Goal: Information Seeking & Learning: Understand process/instructions

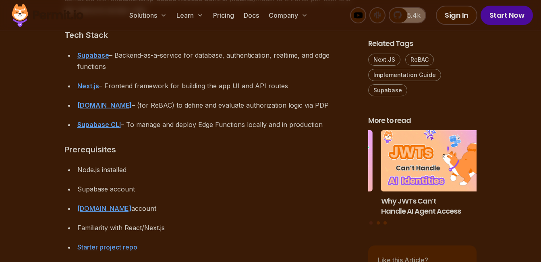
scroll to position [847, 0]
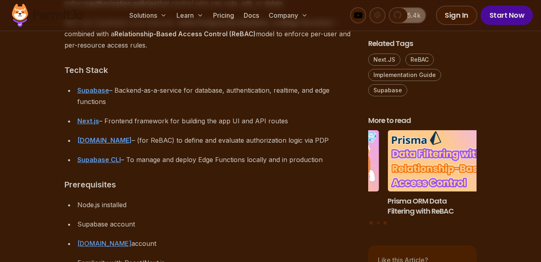
drag, startPoint x: 172, startPoint y: 114, endPoint x: 125, endPoint y: 113, distance: 46.8
click at [125, 113] on ul "Supabase – Backend-as-a-service for database, authentication, realtime, and edg…" at bounding box center [210, 125] width 291 height 81
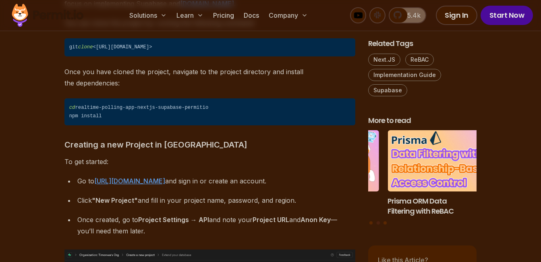
scroll to position [1572, 0]
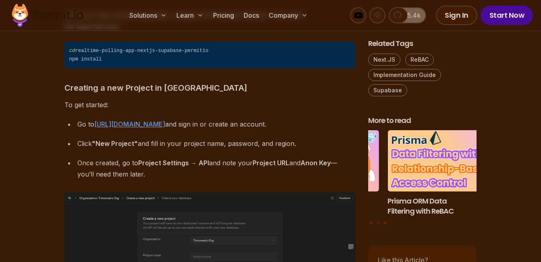
drag, startPoint x: 186, startPoint y: 165, endPoint x: 111, endPoint y: 162, distance: 74.6
click at [111, 162] on div "Once created, go to Project Settings → API and note your Project URL and Anon K…" at bounding box center [216, 168] width 278 height 23
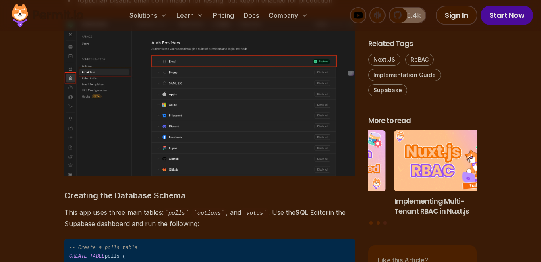
scroll to position [2137, 0]
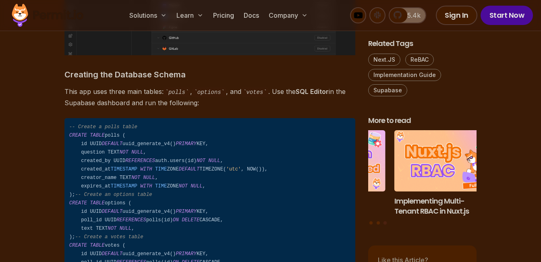
drag, startPoint x: 143, startPoint y: 146, endPoint x: 85, endPoint y: 134, distance: 59.6
click at [85, 134] on span "CREATE" at bounding box center [78, 136] width 18 height 6
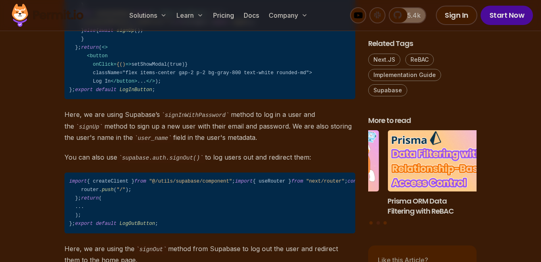
scroll to position [3346, 0]
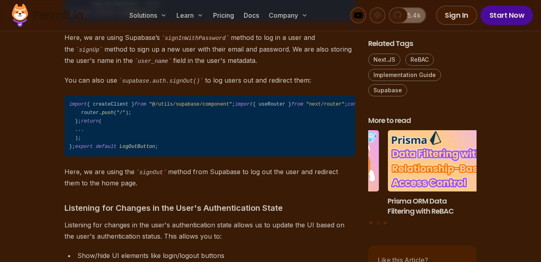
drag, startPoint x: 160, startPoint y: 186, endPoint x: 156, endPoint y: 187, distance: 4.9
drag, startPoint x: 156, startPoint y: 187, endPoint x: 150, endPoint y: 186, distance: 5.7
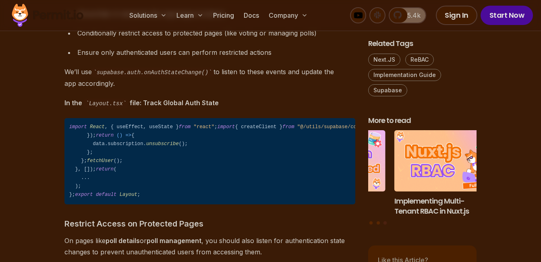
scroll to position [3709, 0]
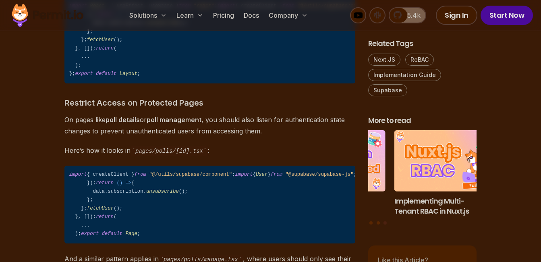
drag, startPoint x: 154, startPoint y: 147, endPoint x: 134, endPoint y: 146, distance: 19.8
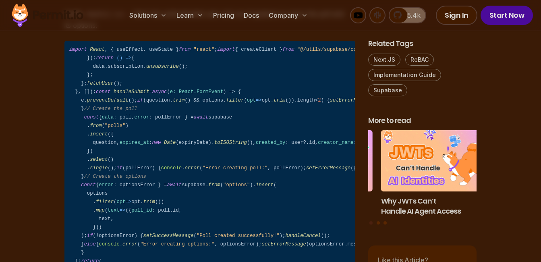
scroll to position [4314, 0]
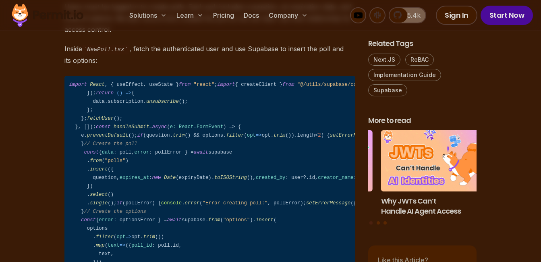
drag, startPoint x: 147, startPoint y: 116, endPoint x: 109, endPoint y: 117, distance: 37.5
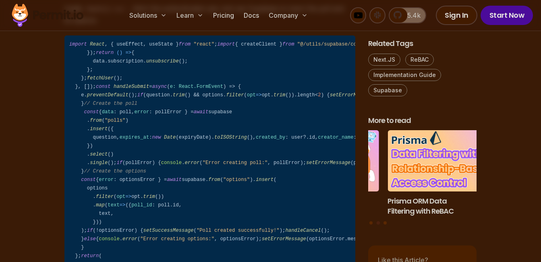
scroll to position [4394, 0]
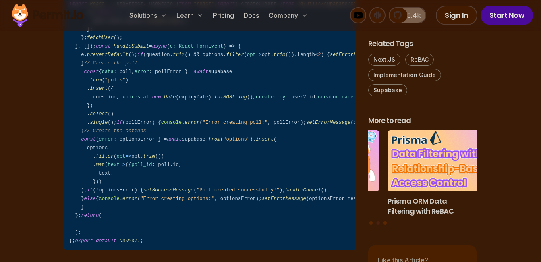
drag, startPoint x: 194, startPoint y: 196, endPoint x: 156, endPoint y: 201, distance: 38.3
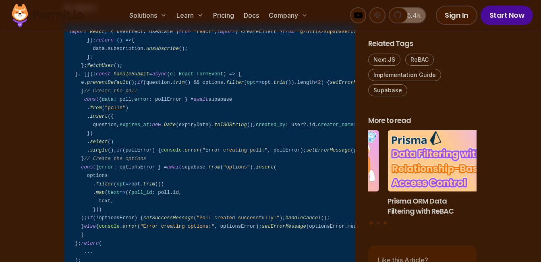
scroll to position [4354, 0]
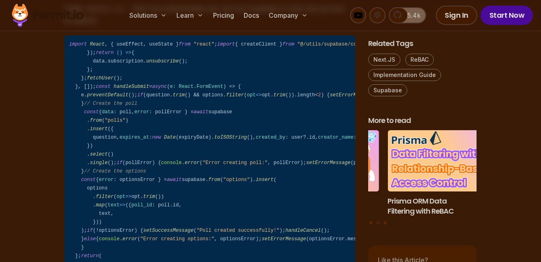
drag, startPoint x: 157, startPoint y: 144, endPoint x: 127, endPoint y: 135, distance: 31.5
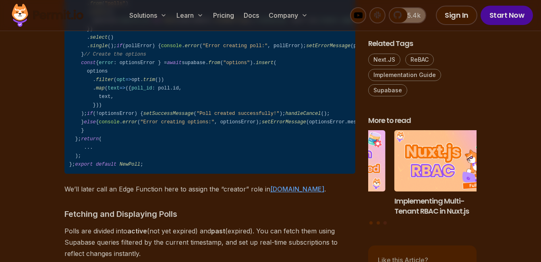
scroll to position [4434, 0]
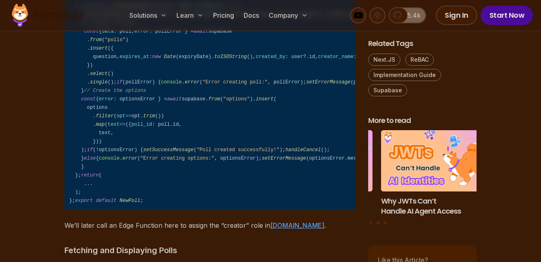
drag, startPoint x: 141, startPoint y: 168, endPoint x: 110, endPoint y: 161, distance: 31.8
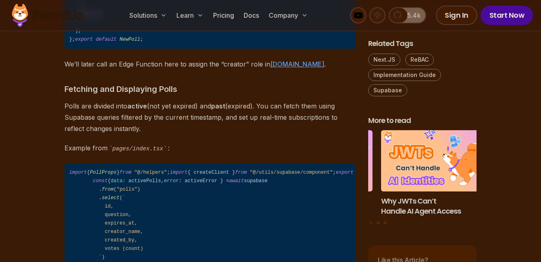
scroll to position [4676, 0]
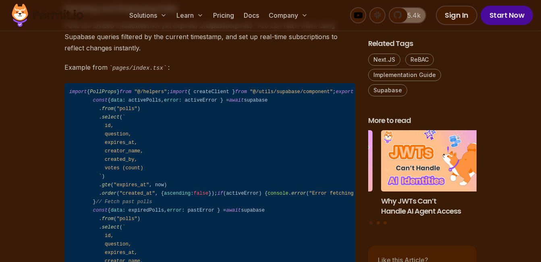
drag, startPoint x: 149, startPoint y: 161, endPoint x: 137, endPoint y: 160, distance: 11.8
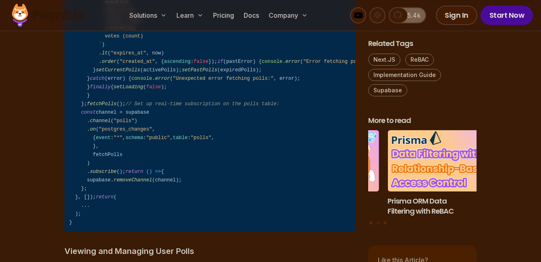
scroll to position [4999, 0]
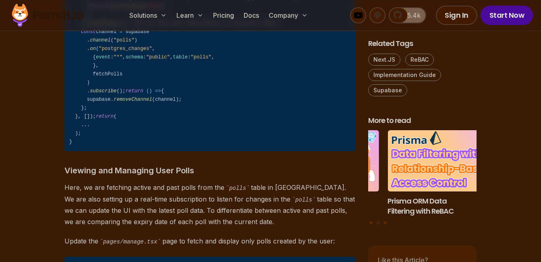
drag, startPoint x: 138, startPoint y: 189, endPoint x: 124, endPoint y: 185, distance: 15.0
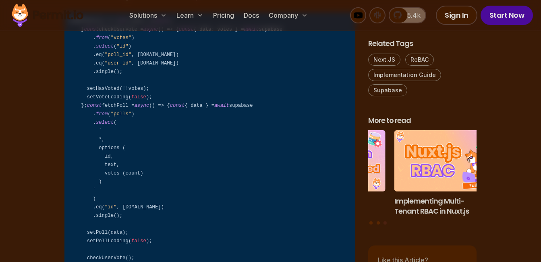
scroll to position [5966, 0]
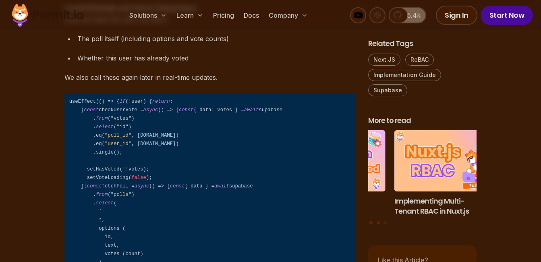
drag, startPoint x: 154, startPoint y: 144, endPoint x: 114, endPoint y: 134, distance: 41.2
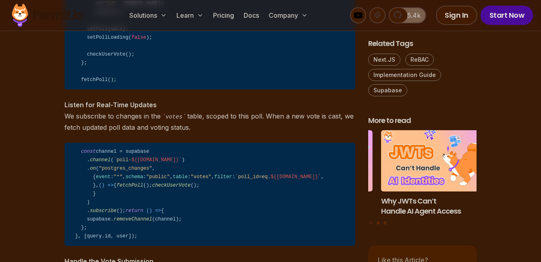
scroll to position [6329, 0]
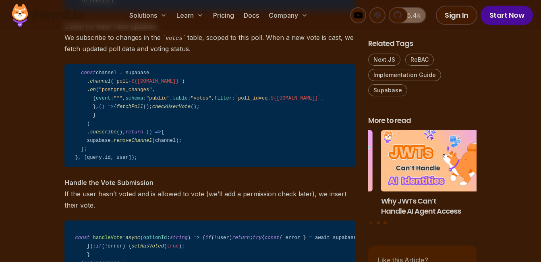
drag, startPoint x: 142, startPoint y: 200, endPoint x: 127, endPoint y: 194, distance: 15.6
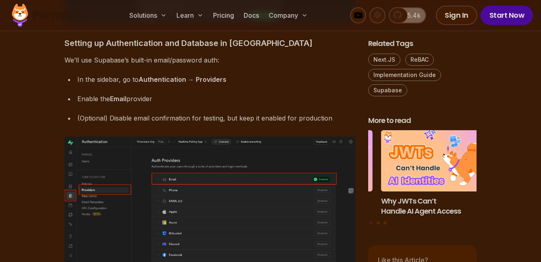
scroll to position [1852, 0]
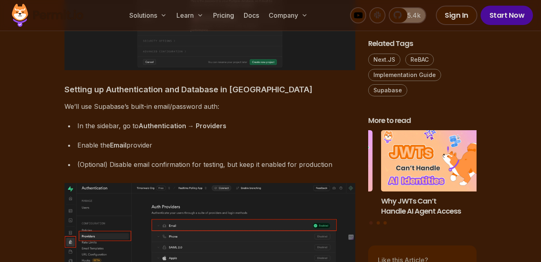
drag, startPoint x: 179, startPoint y: 132, endPoint x: 87, endPoint y: 117, distance: 93.8
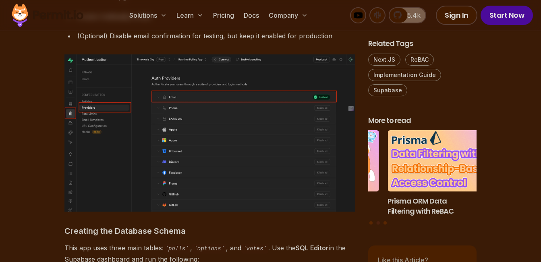
scroll to position [2013, 0]
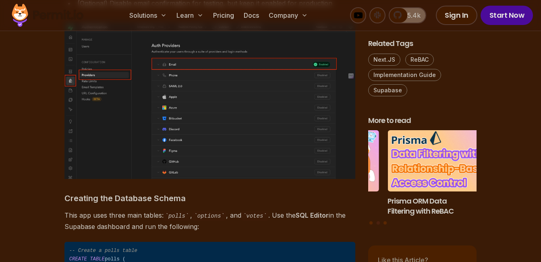
drag, startPoint x: 191, startPoint y: 135, endPoint x: 122, endPoint y: 129, distance: 69.2
click at [122, 129] on img at bounding box center [210, 100] width 291 height 157
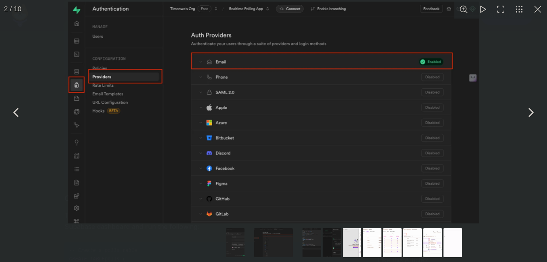
click at [345, 113] on img "You can close this modal content with the ESC key" at bounding box center [273, 113] width 411 height 222
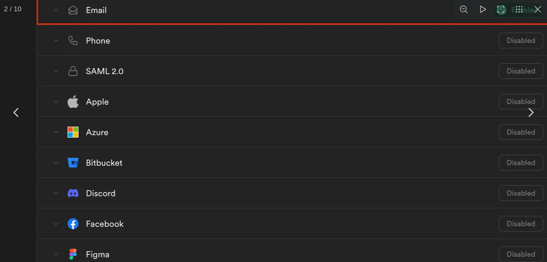
click at [540, 8] on button "You can close this modal content with the ESC key" at bounding box center [538, 9] width 19 height 19
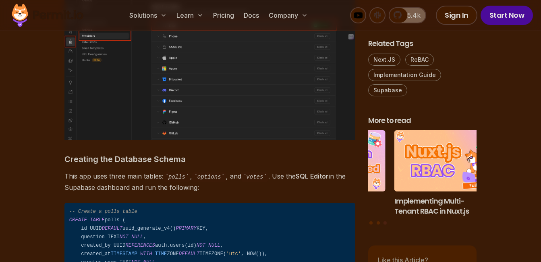
scroll to position [2093, 0]
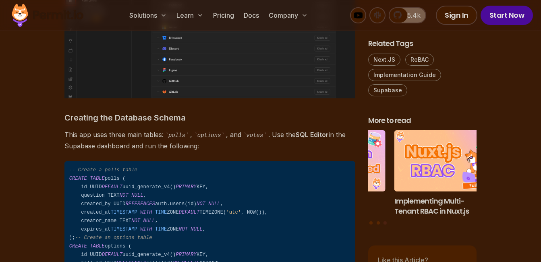
click at [79, 137] on p "This app uses three main tables: polls , options , and votes . Use the SQL Edit…" at bounding box center [210, 140] width 291 height 23
click at [76, 144] on p "This app uses three main tables: polls , options , and votes . Use the SQL Edit…" at bounding box center [210, 140] width 291 height 23
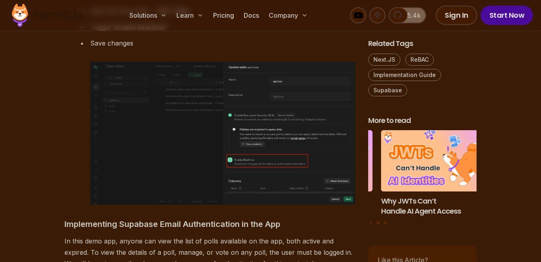
scroll to position [2819, 0]
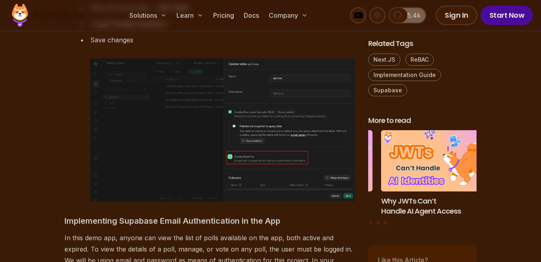
drag, startPoint x: 218, startPoint y: 124, endPoint x: 83, endPoint y: 113, distance: 135.5
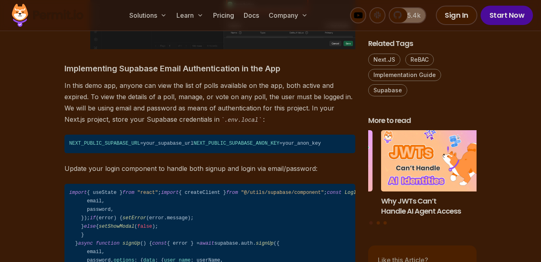
scroll to position [3061, 0]
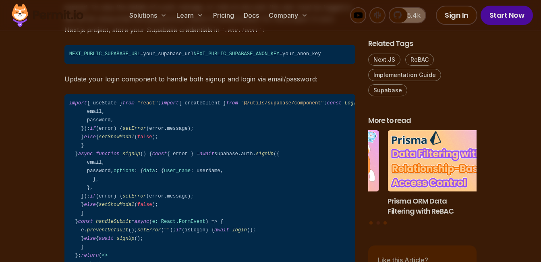
drag, startPoint x: 117, startPoint y: 68, endPoint x: 94, endPoint y: 74, distance: 24.2
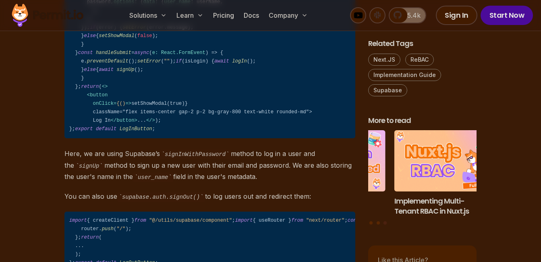
scroll to position [3230, 0]
drag, startPoint x: 186, startPoint y: 137, endPoint x: 115, endPoint y: 136, distance: 71.4
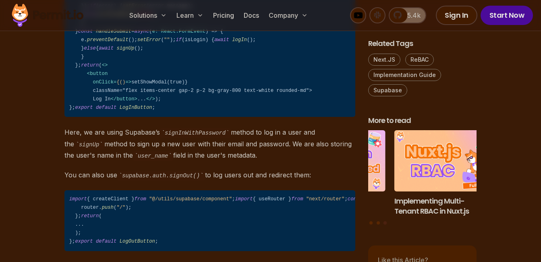
scroll to position [3271, 0]
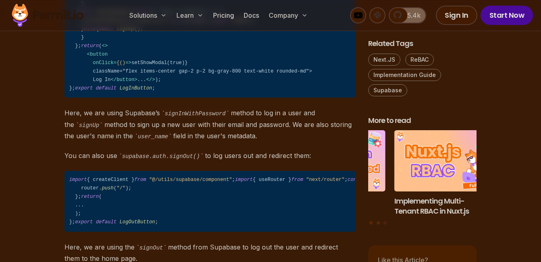
drag, startPoint x: 68, startPoint y: 164, endPoint x: 147, endPoint y: 166, distance: 79.4
copy span "NEXT_PUBLIC_SUPABASE_ANON_KEY"
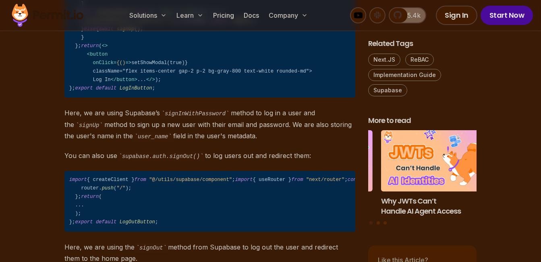
drag, startPoint x: 185, startPoint y: 112, endPoint x: 148, endPoint y: 109, distance: 37.2
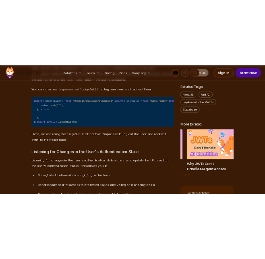
scroll to position [3392, 0]
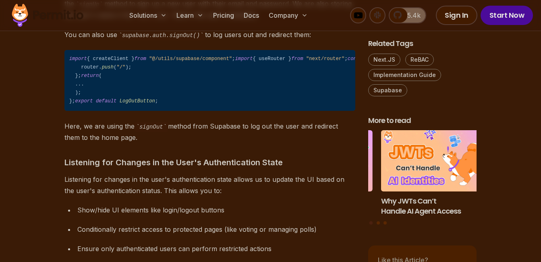
drag, startPoint x: 142, startPoint y: 139, endPoint x: 118, endPoint y: 139, distance: 24.6
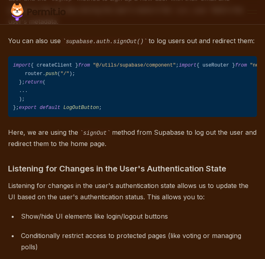
scroll to position [3230, 0]
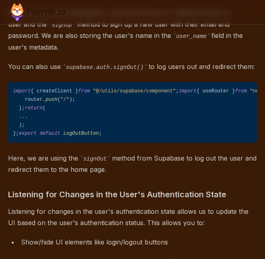
drag, startPoint x: 139, startPoint y: 123, endPoint x: 89, endPoint y: 139, distance: 52.5
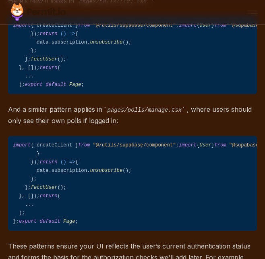
scroll to position [3795, 0]
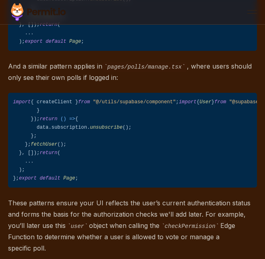
drag, startPoint x: 88, startPoint y: 177, endPoint x: 52, endPoint y: 166, distance: 38.0
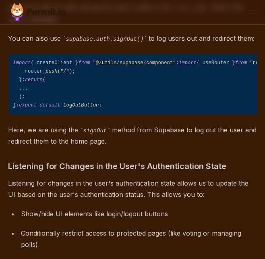
scroll to position [3271, 0]
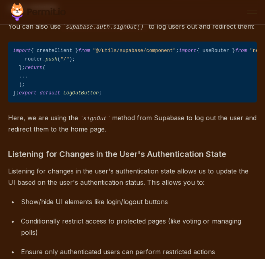
drag, startPoint x: 132, startPoint y: 123, endPoint x: 83, endPoint y: 127, distance: 49.3
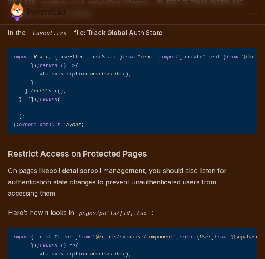
scroll to position [3593, 0]
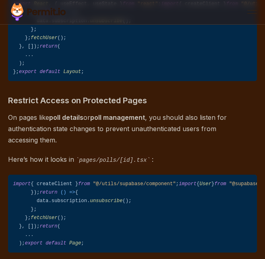
drag, startPoint x: 97, startPoint y: 171, endPoint x: 48, endPoint y: 170, distance: 49.2
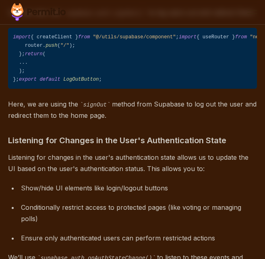
scroll to position [3271, 0]
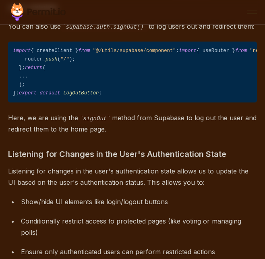
drag, startPoint x: 108, startPoint y: 119, endPoint x: 52, endPoint y: 128, distance: 55.9
drag, startPoint x: 108, startPoint y: 162, endPoint x: 44, endPoint y: 169, distance: 64.1
drag, startPoint x: 52, startPoint y: 193, endPoint x: 29, endPoint y: 189, distance: 23.7
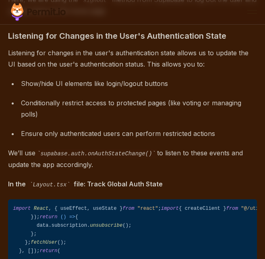
scroll to position [3392, 0]
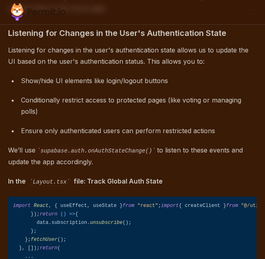
drag, startPoint x: 77, startPoint y: 154, endPoint x: 32, endPoint y: 154, distance: 44.4
drag, startPoint x: 109, startPoint y: 102, endPoint x: 59, endPoint y: 111, distance: 51.2
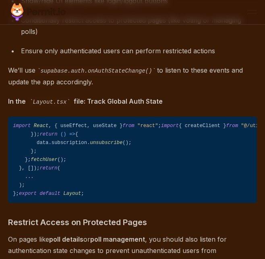
scroll to position [3472, 0]
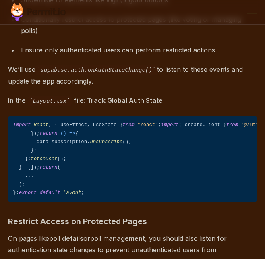
drag, startPoint x: 74, startPoint y: 179, endPoint x: 59, endPoint y: 176, distance: 15.3
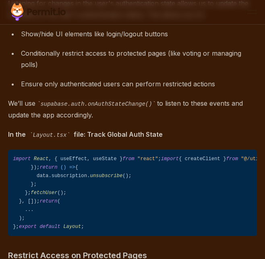
scroll to position [3512, 0]
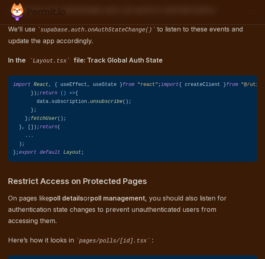
drag, startPoint x: 92, startPoint y: 162, endPoint x: 49, endPoint y: 162, distance: 43.1
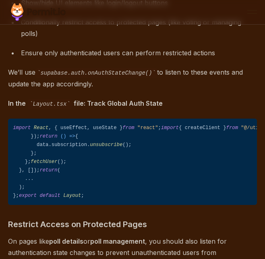
scroll to position [3432, 0]
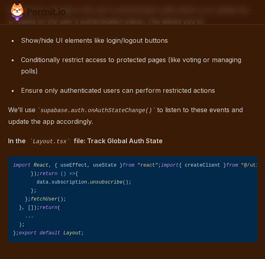
drag, startPoint x: 84, startPoint y: 120, endPoint x: 67, endPoint y: 121, distance: 17.0
drag, startPoint x: 23, startPoint y: 52, endPoint x: 73, endPoint y: 164, distance: 123.1
copy code "const { error } = await supabase. auth . signUp ({ email, password, options : {…"
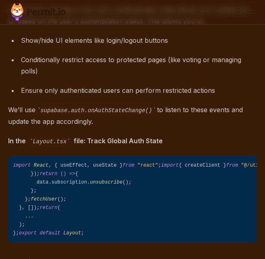
drag, startPoint x: 18, startPoint y: 39, endPoint x: 33, endPoint y: 171, distance: 133.5
copy code "async function signUp ( ) { const { error } = await supabase. auth . signUp ({ …"
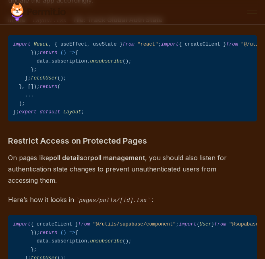
drag, startPoint x: 134, startPoint y: 129, endPoint x: 87, endPoint y: 136, distance: 47.3
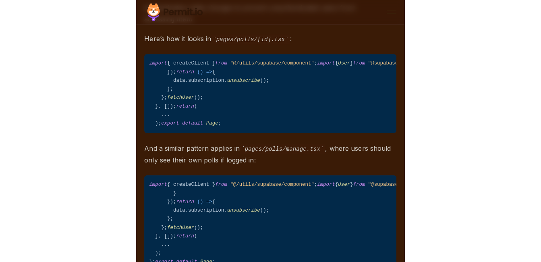
scroll to position [3795, 0]
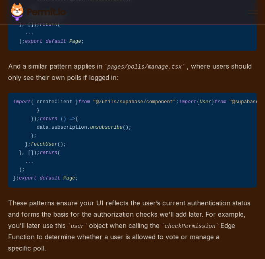
drag, startPoint x: 112, startPoint y: 164, endPoint x: 68, endPoint y: 163, distance: 44.0
drag, startPoint x: 55, startPoint y: 188, endPoint x: 40, endPoint y: 189, distance: 15.3
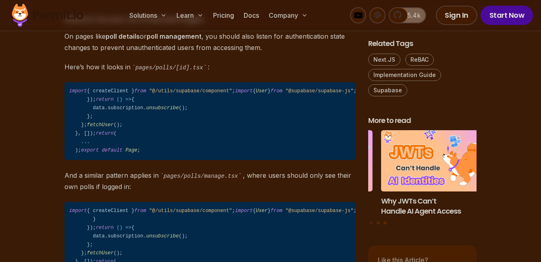
scroll to position [3714, 0]
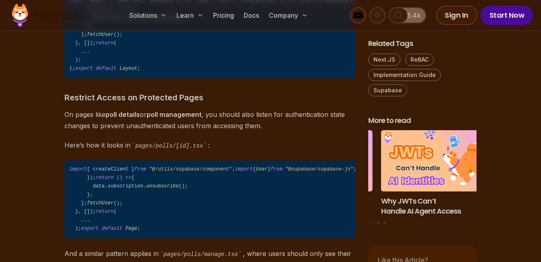
drag, startPoint x: 174, startPoint y: 150, endPoint x: 121, endPoint y: 149, distance: 52.8
drag, startPoint x: 158, startPoint y: 140, endPoint x: 113, endPoint y: 140, distance: 44.7
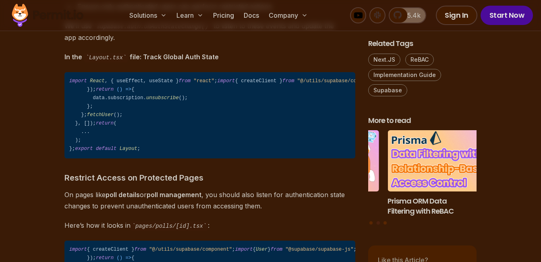
scroll to position [3633, 0]
drag, startPoint x: 137, startPoint y: 175, endPoint x: 113, endPoint y: 177, distance: 23.5
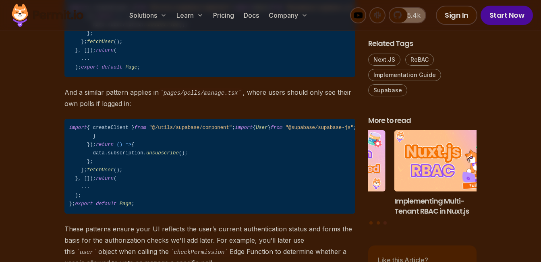
scroll to position [3956, 0]
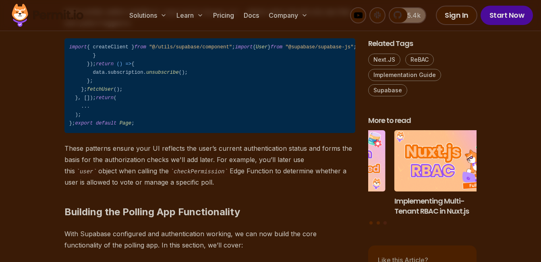
drag, startPoint x: 187, startPoint y: 164, endPoint x: 121, endPoint y: 154, distance: 66.9
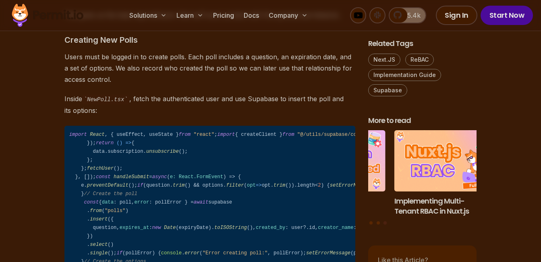
scroll to position [4319, 0]
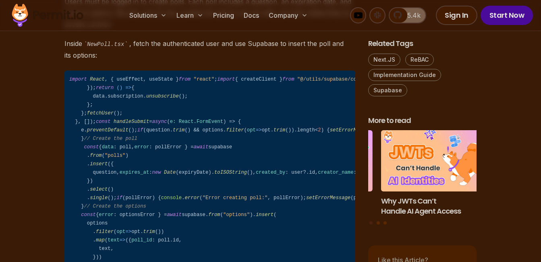
drag, startPoint x: 170, startPoint y: 168, endPoint x: 110, endPoint y: 195, distance: 65.1
drag, startPoint x: 133, startPoint y: 101, endPoint x: 85, endPoint y: 113, distance: 50.4
drag, startPoint x: 172, startPoint y: 179, endPoint x: 110, endPoint y: 171, distance: 61.9
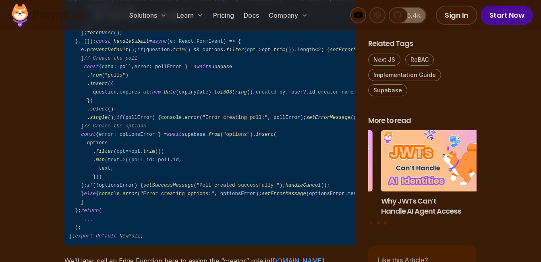
scroll to position [4399, 0]
drag, startPoint x: 164, startPoint y: 148, endPoint x: 117, endPoint y: 146, distance: 47.6
drag, startPoint x: 144, startPoint y: 148, endPoint x: 94, endPoint y: 150, distance: 50.0
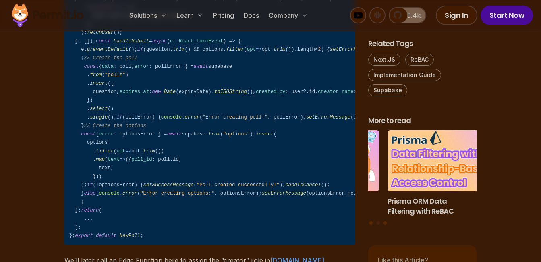
drag, startPoint x: 144, startPoint y: 146, endPoint x: 93, endPoint y: 143, distance: 50.9
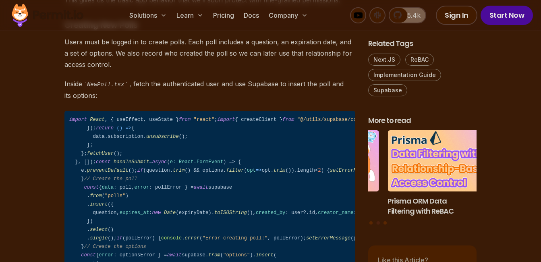
drag, startPoint x: 255, startPoint y: 98, endPoint x: 171, endPoint y: 121, distance: 86.4
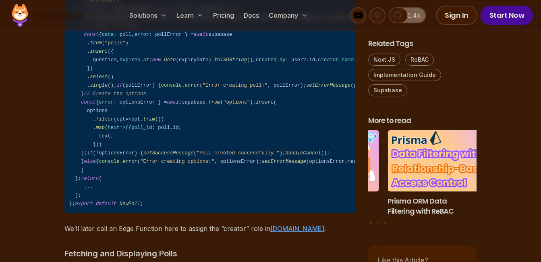
scroll to position [4440, 0]
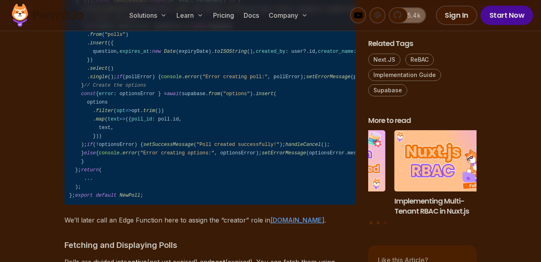
drag, startPoint x: 196, startPoint y: 169, endPoint x: 156, endPoint y: 183, distance: 42.0
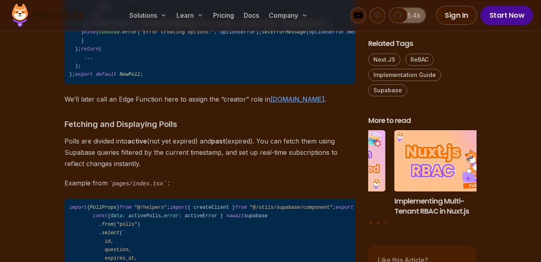
scroll to position [4682, 0]
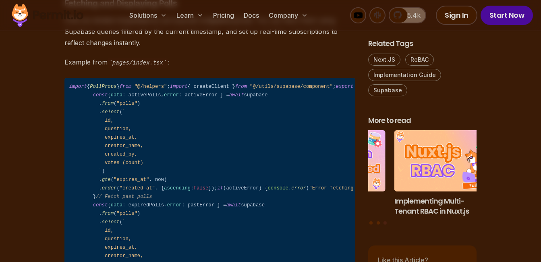
drag, startPoint x: 211, startPoint y: 156, endPoint x: 120, endPoint y: 163, distance: 91.8
drag, startPoint x: 120, startPoint y: 163, endPoint x: 171, endPoint y: 191, distance: 58.3
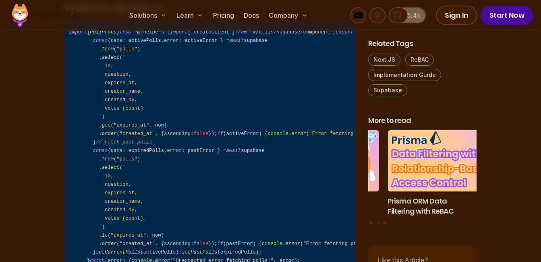
scroll to position [4722, 0]
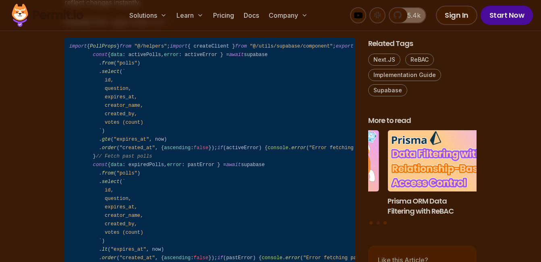
drag, startPoint x: 85, startPoint y: 118, endPoint x: 148, endPoint y: 150, distance: 70.0
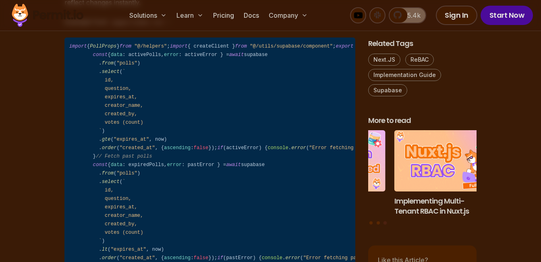
drag, startPoint x: 74, startPoint y: 85, endPoint x: 236, endPoint y: 88, distance: 162.1
copy code "const [user, setUser] = useState< User | null >( null );"
drag, startPoint x: 85, startPoint y: 118, endPoint x: 104, endPoint y: 148, distance: 36.0
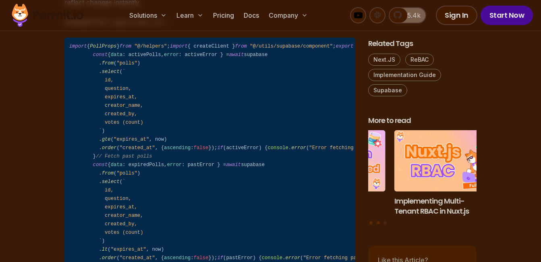
copy code "const supabase = createClient (); const { data } = supabase. auth . onAuthState…"
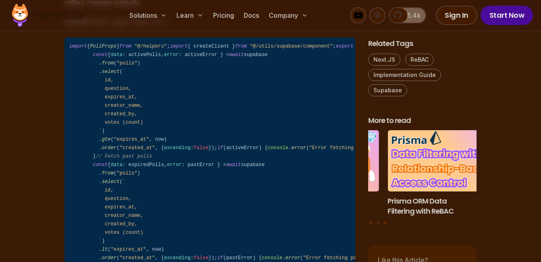
drag, startPoint x: 193, startPoint y: 145, endPoint x: 127, endPoint y: 156, distance: 67.0
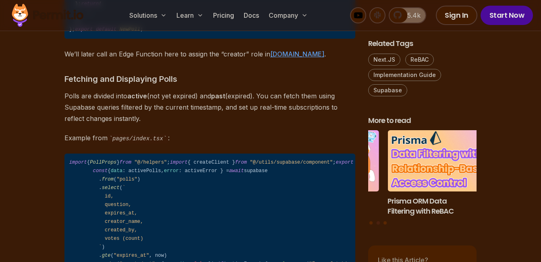
scroll to position [4601, 0]
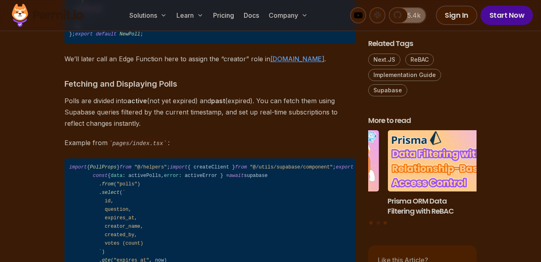
drag, startPoint x: 176, startPoint y: 153, endPoint x: 100, endPoint y: 165, distance: 77.1
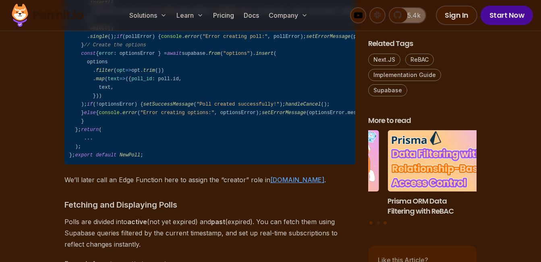
scroll to position [4399, 0]
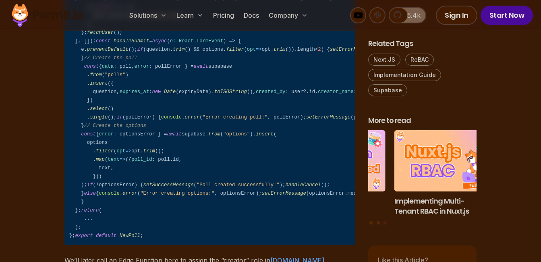
drag, startPoint x: 183, startPoint y: 135, endPoint x: 130, endPoint y: 143, distance: 53.1
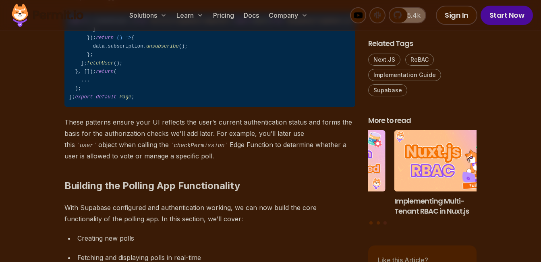
scroll to position [3996, 0]
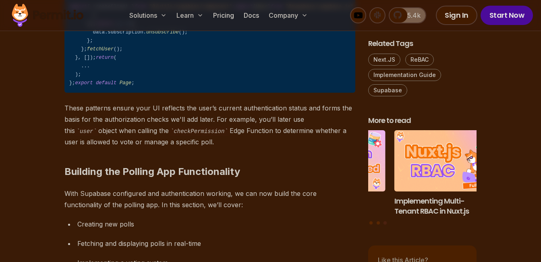
drag, startPoint x: 135, startPoint y: 161, endPoint x: 114, endPoint y: 169, distance: 21.8
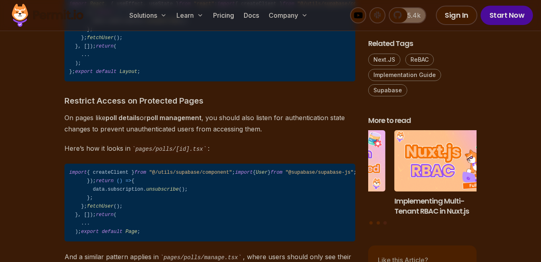
scroll to position [3674, 0]
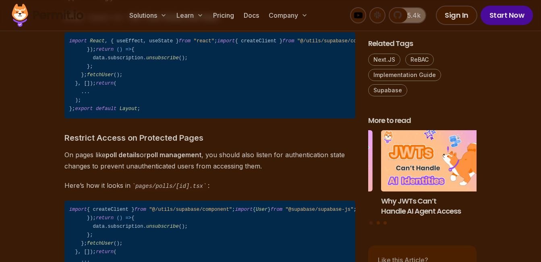
drag, startPoint x: 139, startPoint y: 186, endPoint x: 102, endPoint y: 183, distance: 36.9
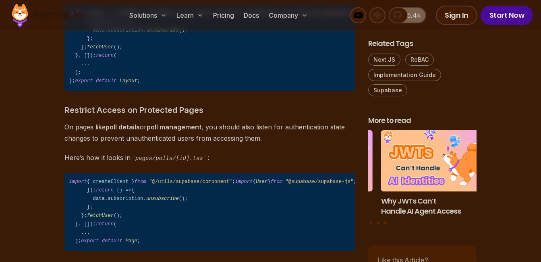
scroll to position [3714, 0]
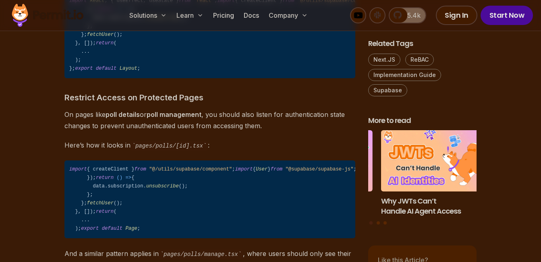
drag, startPoint x: 139, startPoint y: 153, endPoint x: 113, endPoint y: 147, distance: 26.9
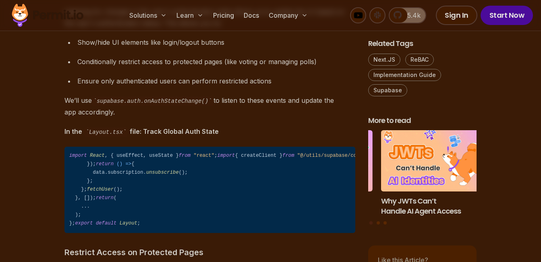
scroll to position [3553, 0]
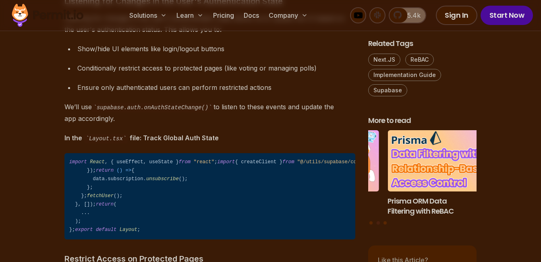
drag, startPoint x: 134, startPoint y: 139, endPoint x: 104, endPoint y: 151, distance: 33.1
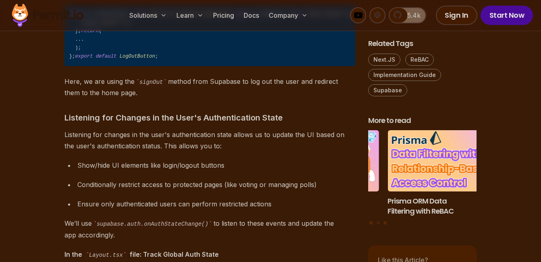
scroll to position [3432, 0]
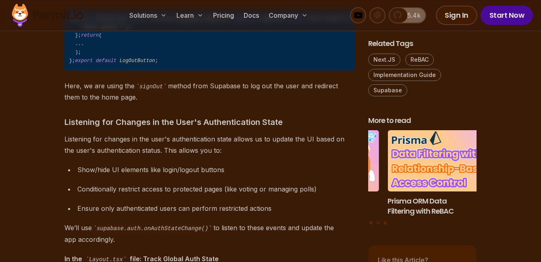
drag, startPoint x: 155, startPoint y: 131, endPoint x: 128, endPoint y: 127, distance: 27.8
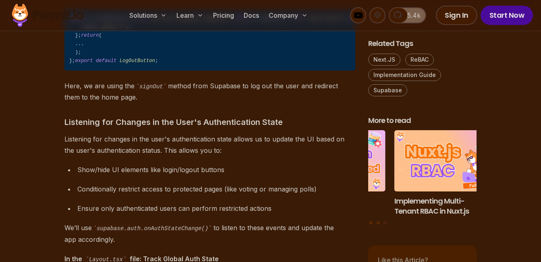
drag, startPoint x: 142, startPoint y: 132, endPoint x: 127, endPoint y: 129, distance: 15.2
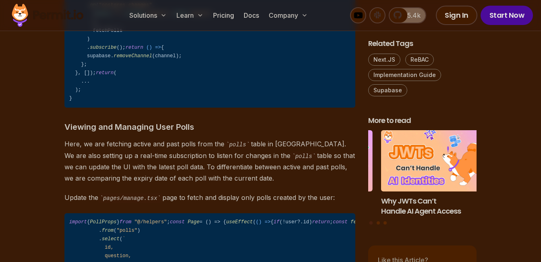
scroll to position [5044, 0]
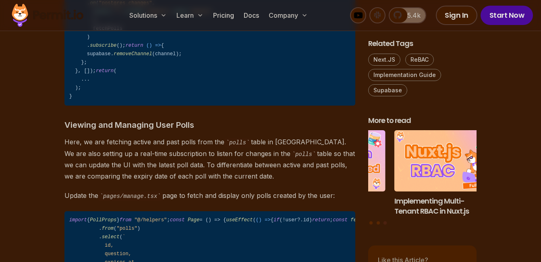
drag, startPoint x: 173, startPoint y: 118, endPoint x: 102, endPoint y: 106, distance: 72.0
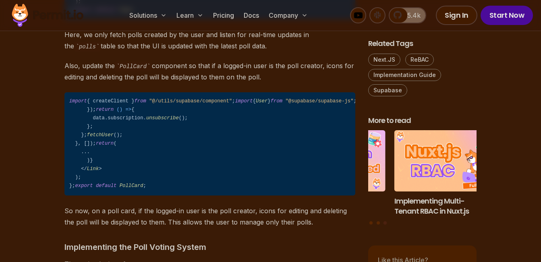
scroll to position [5528, 0]
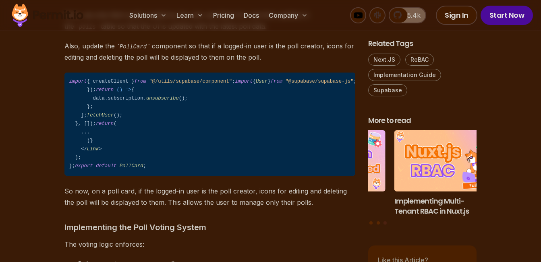
drag, startPoint x: 190, startPoint y: 136, endPoint x: 131, endPoint y: 137, distance: 58.9
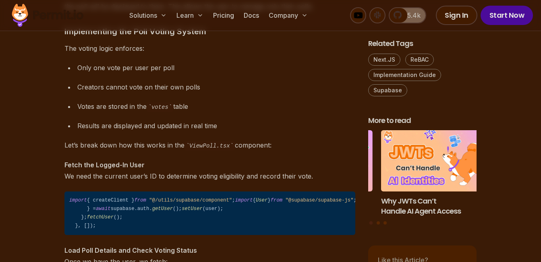
scroll to position [5770, 0]
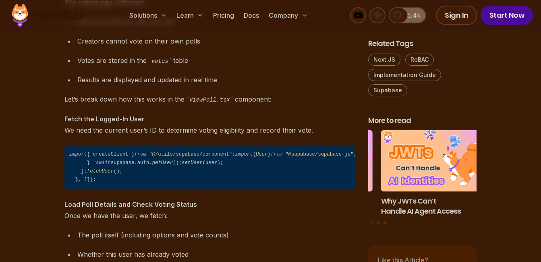
drag, startPoint x: 179, startPoint y: 149, endPoint x: 104, endPoint y: 155, distance: 75.6
